Goal: Navigation & Orientation: Find specific page/section

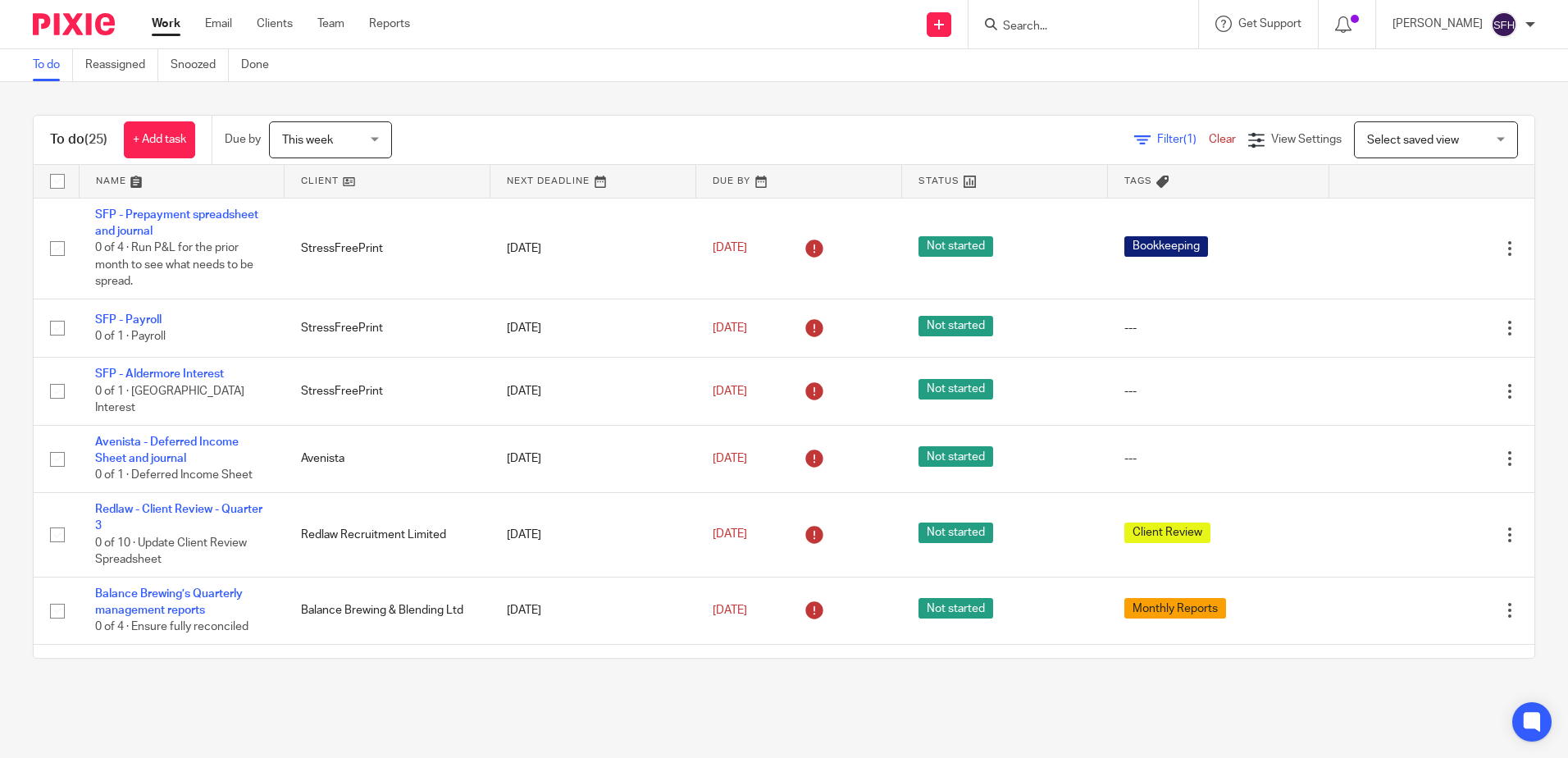
click at [430, 186] on link at bounding box center [387, 181] width 205 height 33
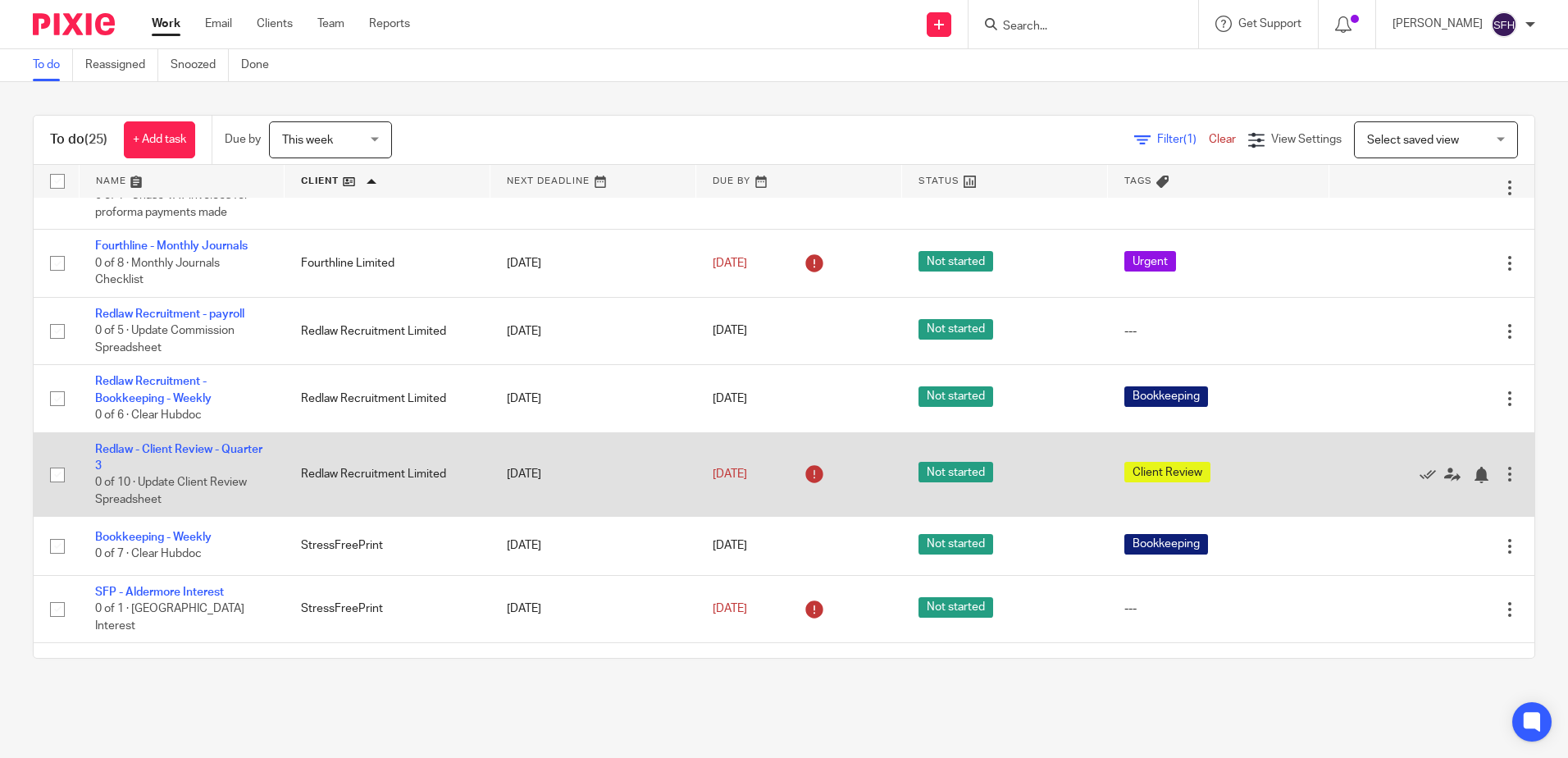
scroll to position [485, 0]
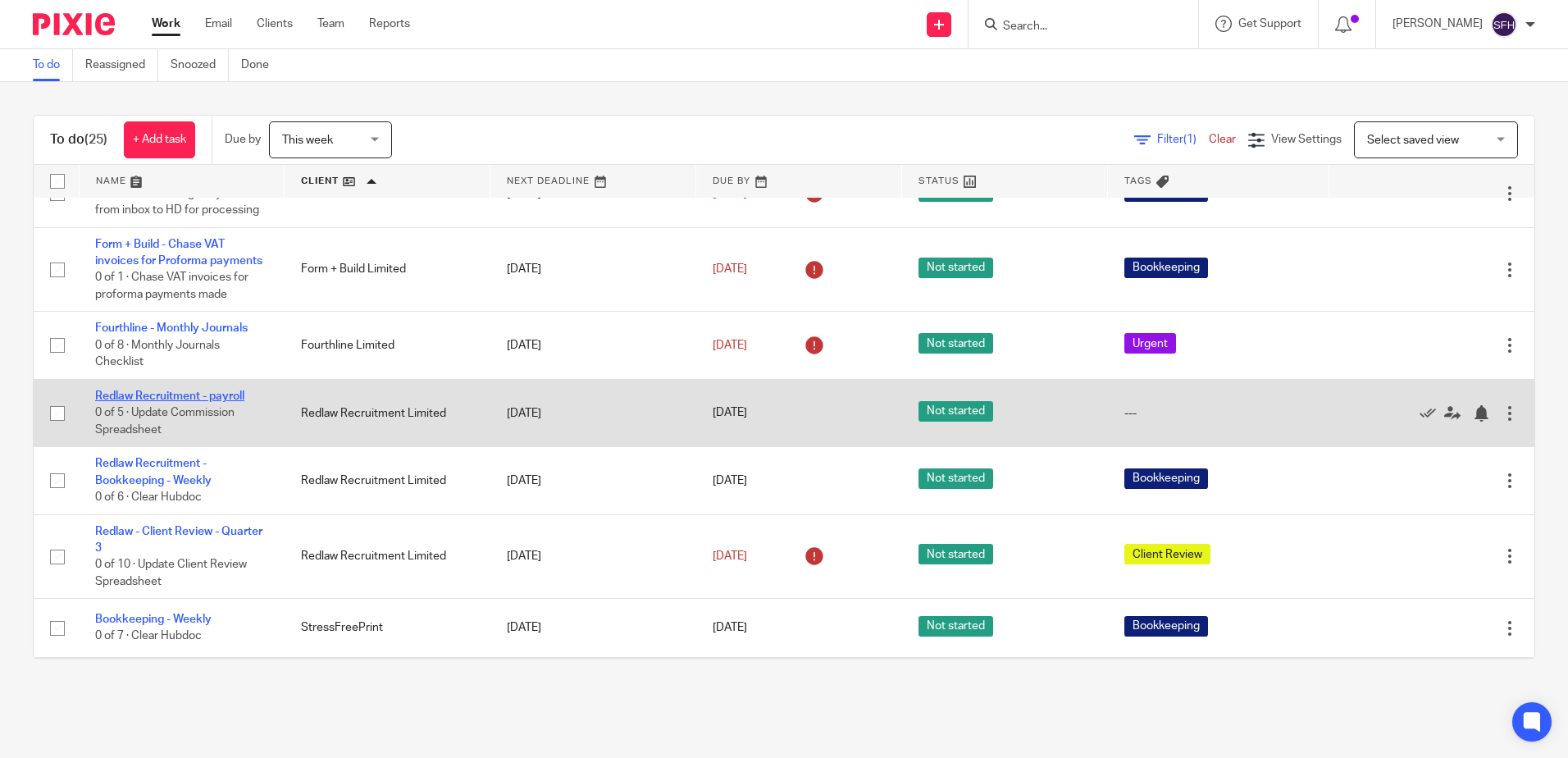
click at [200, 402] on link "Redlaw Recruitment - payroll" at bounding box center [170, 396] width 149 height 11
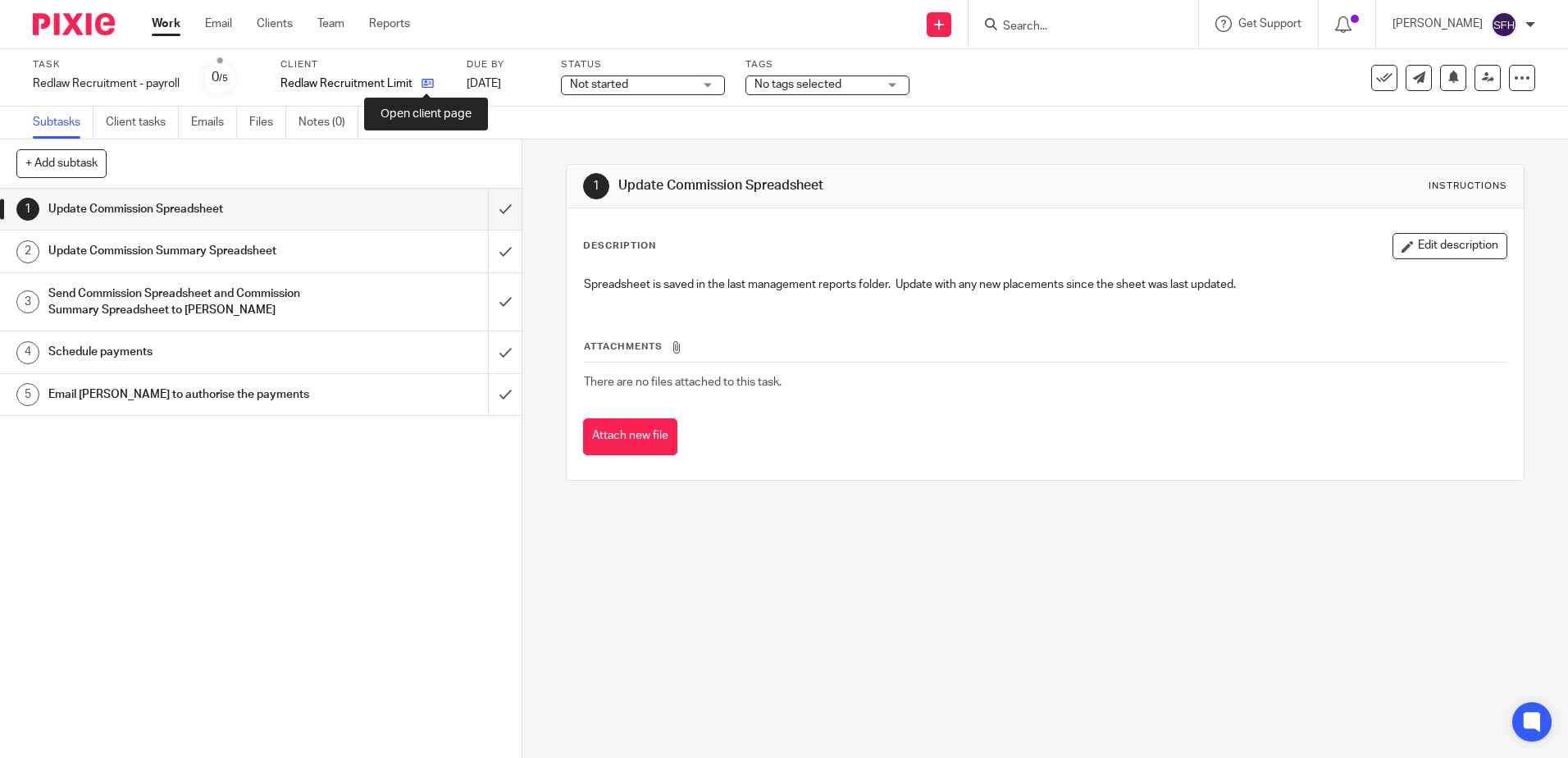
click at [430, 85] on icon at bounding box center [427, 83] width 12 height 12
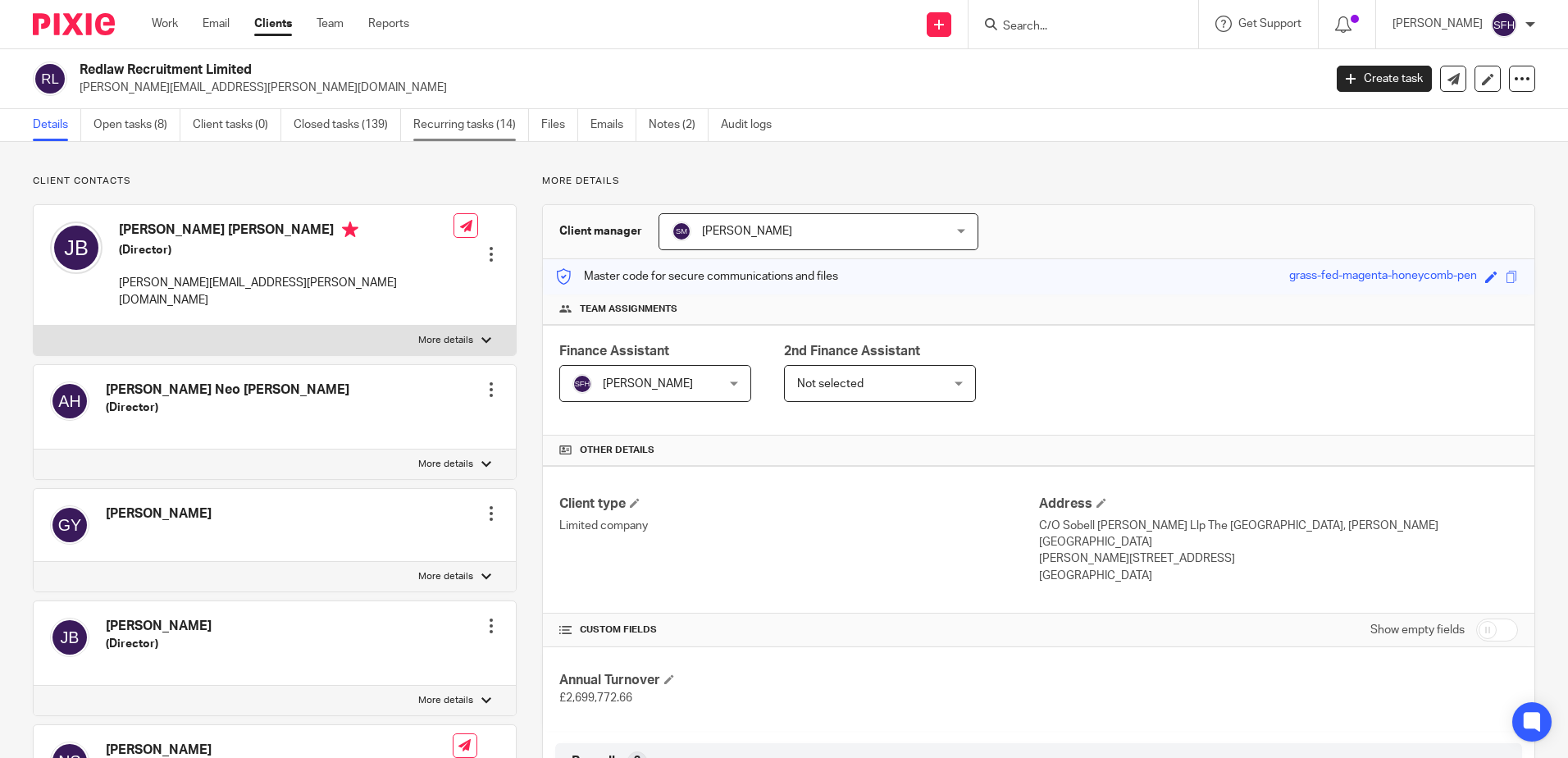
click at [446, 126] on link "Recurring tasks (14)" at bounding box center [471, 126] width 116 height 32
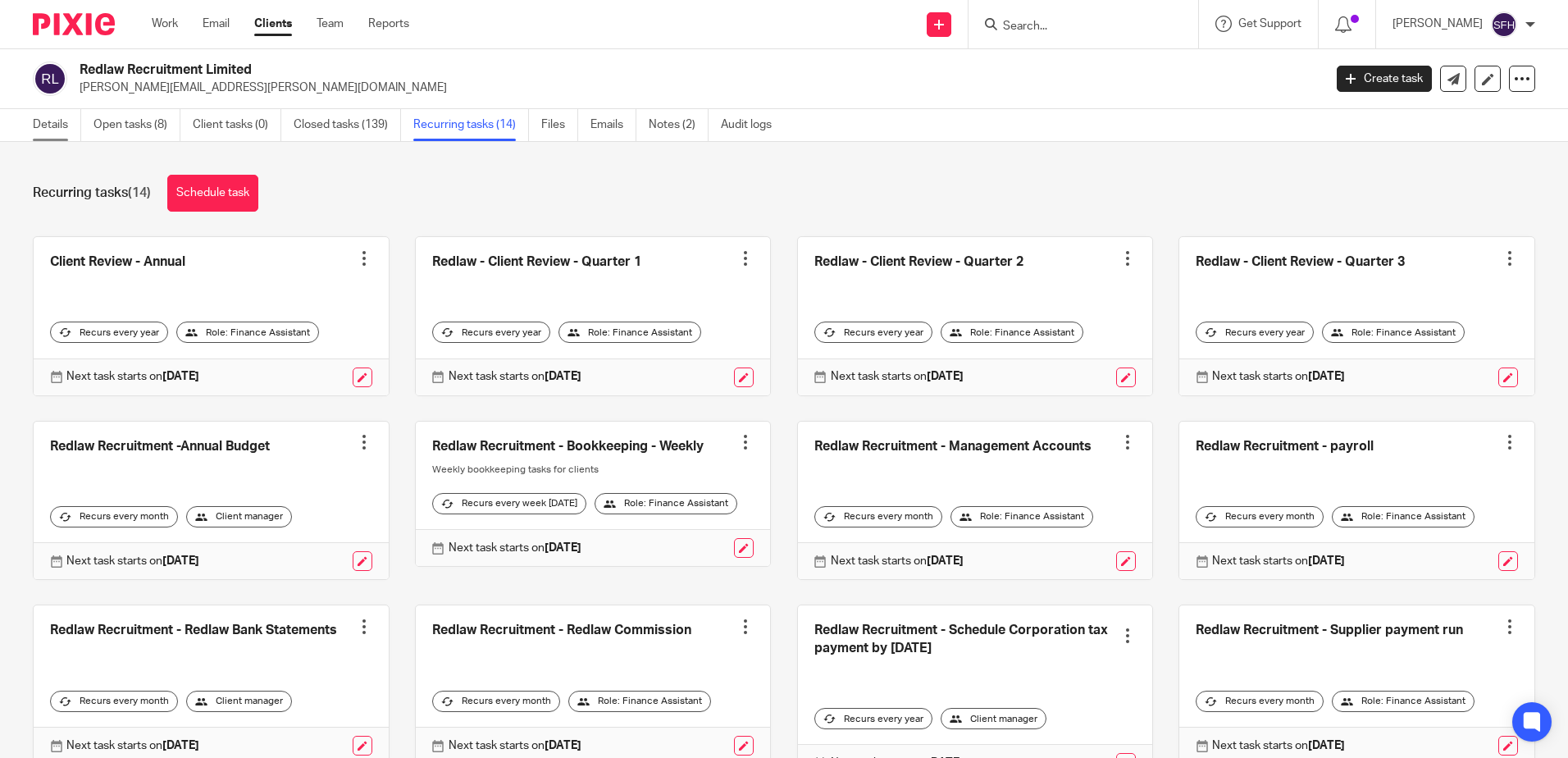
click at [53, 125] on link "Details" at bounding box center [57, 126] width 48 height 32
